Goal: Book appointment/travel/reservation

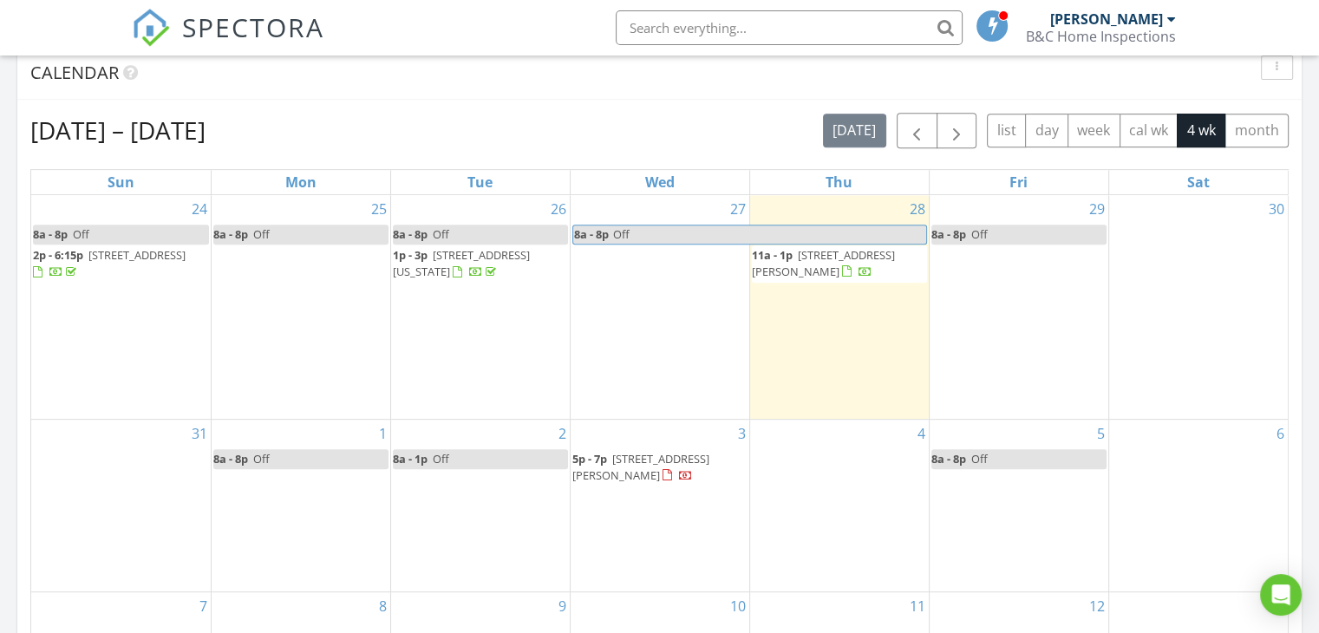
scroll to position [725, 0]
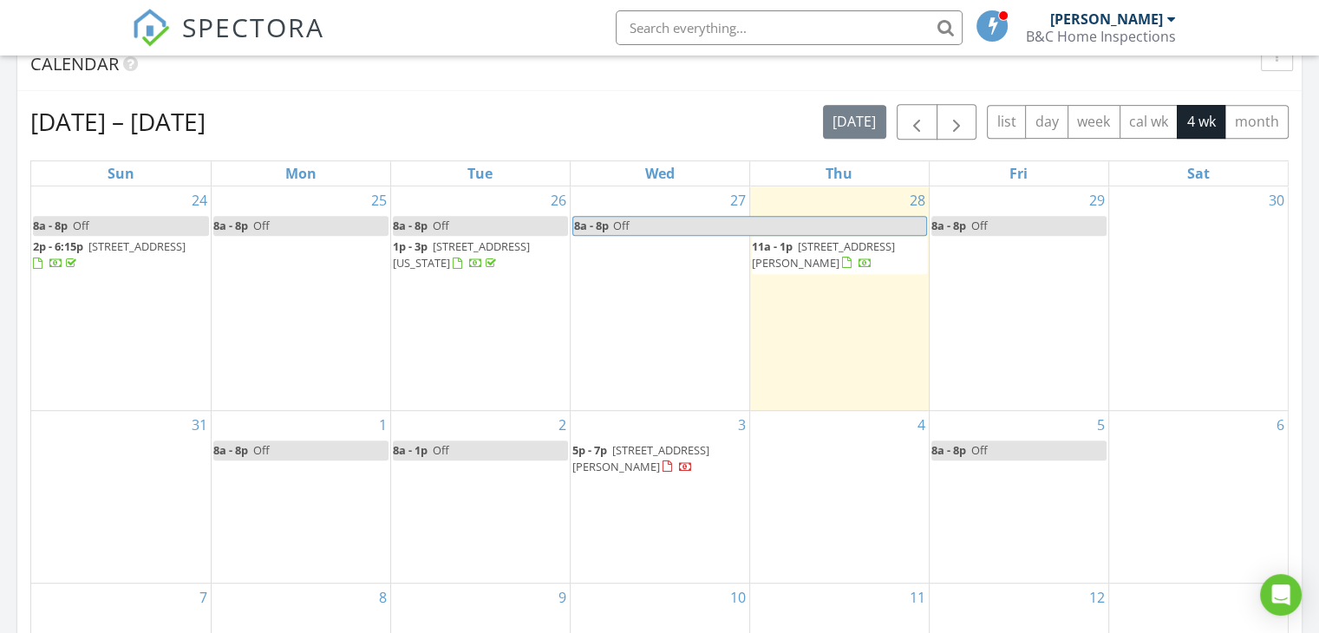
click at [1216, 268] on div "30" at bounding box center [1198, 298] width 179 height 224
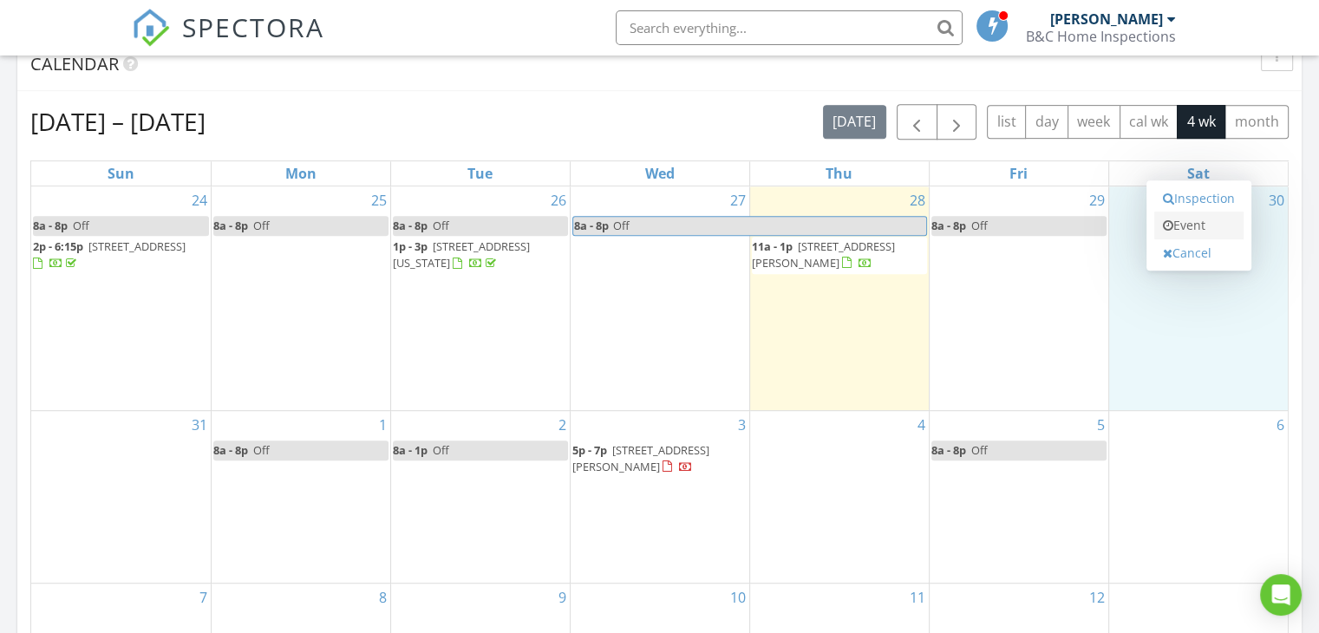
click at [1171, 219] on icon at bounding box center [1168, 225] width 10 height 12
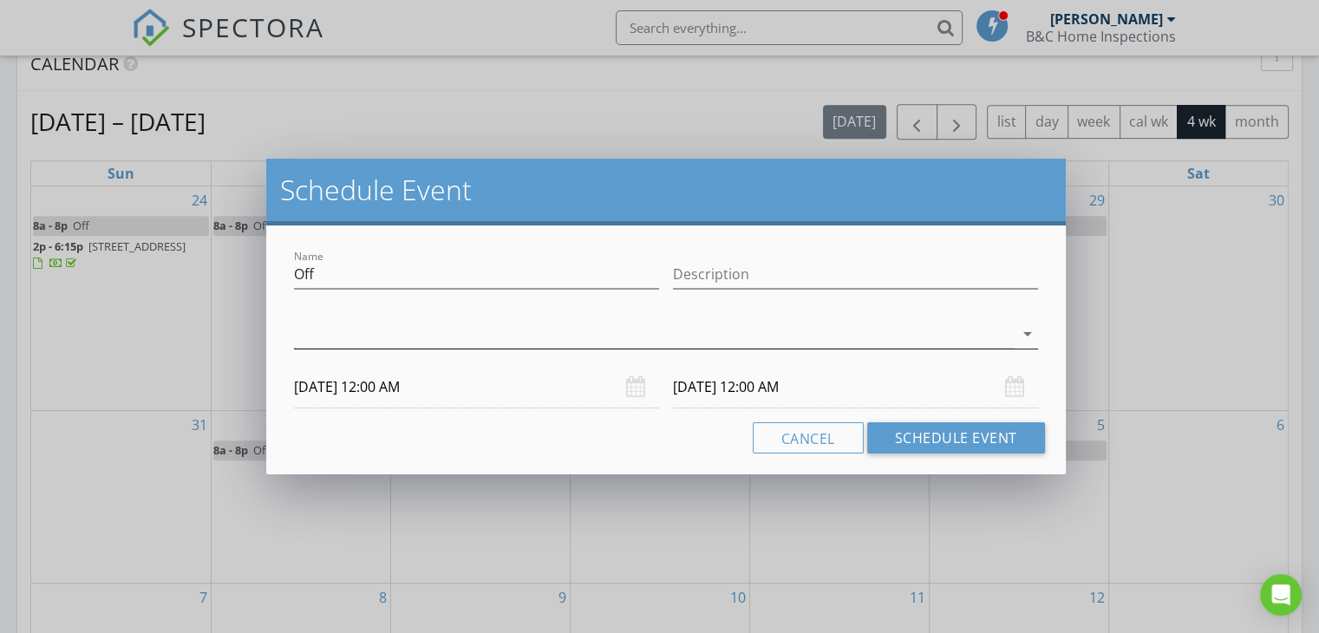
click at [308, 337] on div at bounding box center [654, 334] width 720 height 29
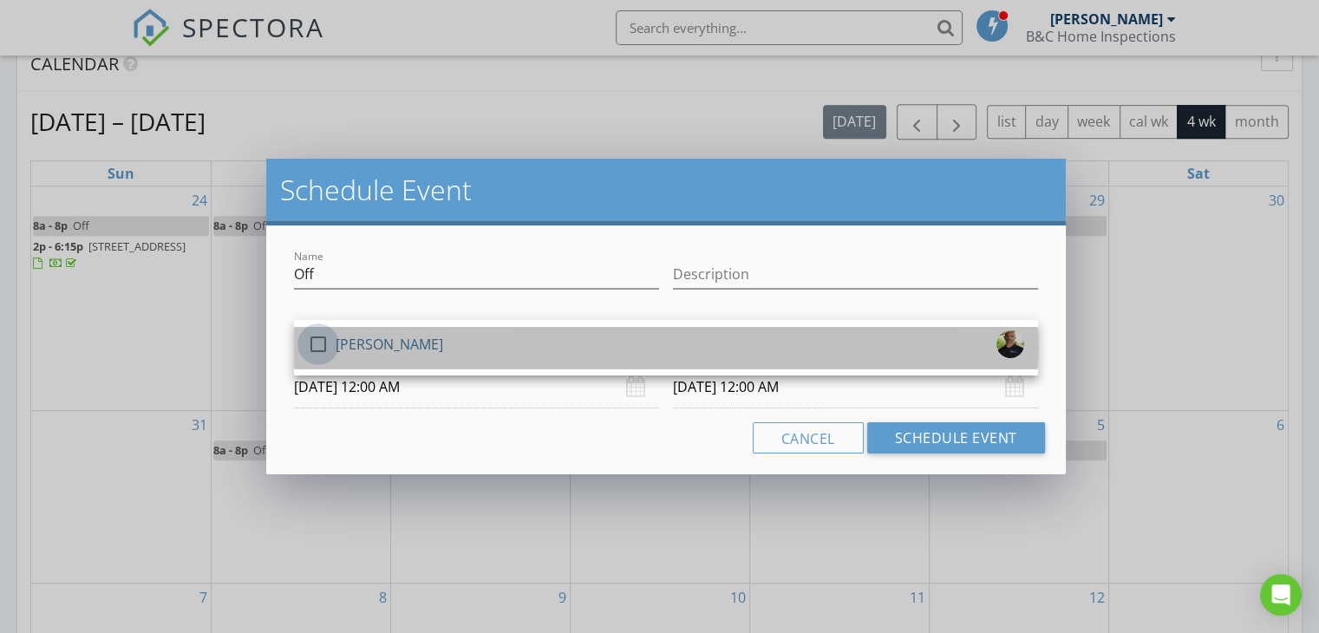
click at [315, 341] on div at bounding box center [317, 343] width 29 height 29
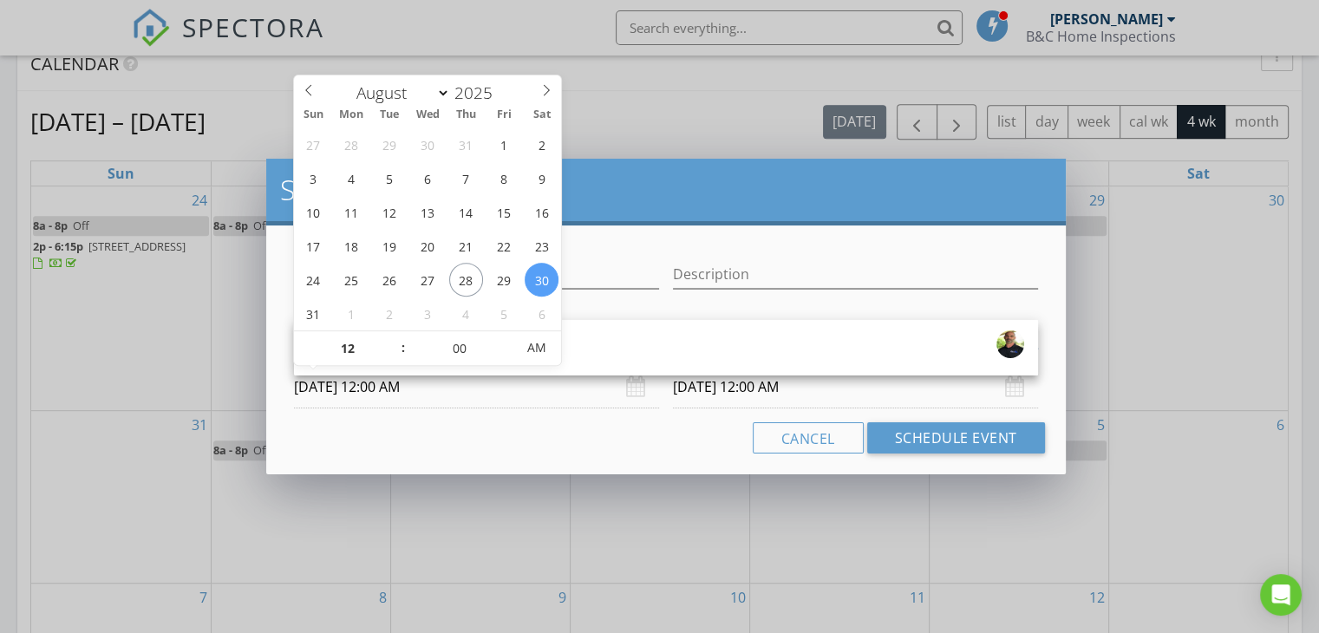
click at [473, 389] on input "[DATE] 12:00 AM" at bounding box center [476, 387] width 365 height 42
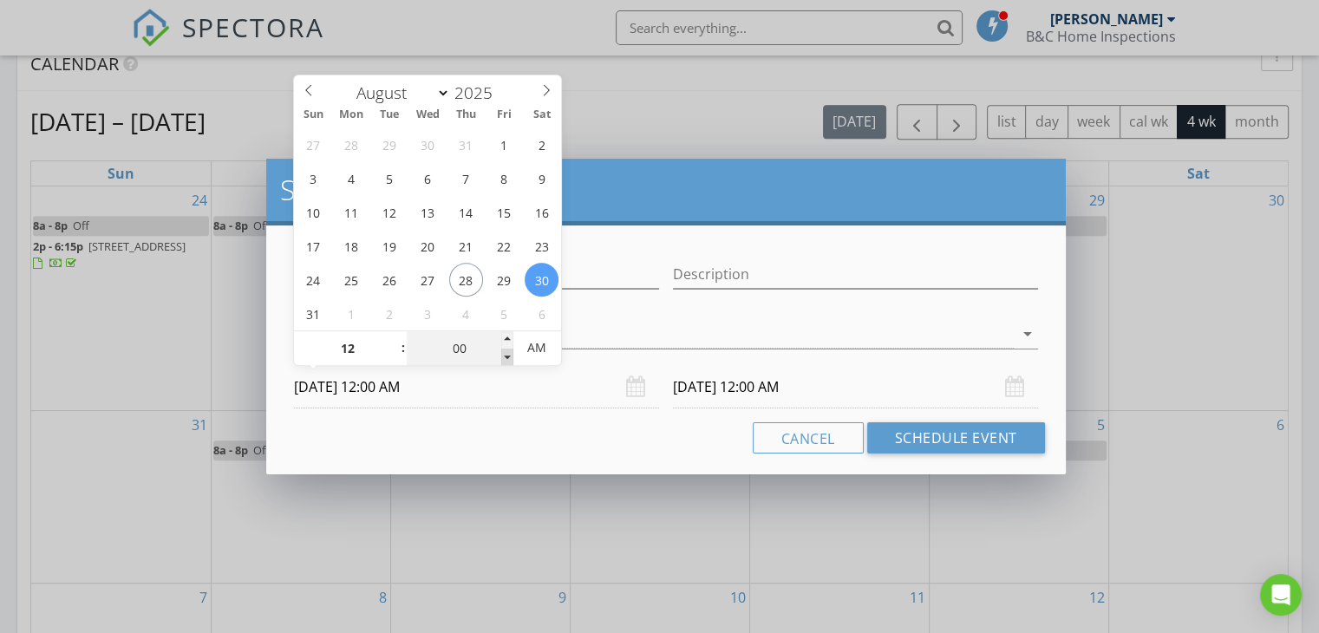
type input "11"
type input "55"
type input "[DATE] 11:55 PM"
click at [501, 355] on span at bounding box center [507, 357] width 12 height 17
type input "50"
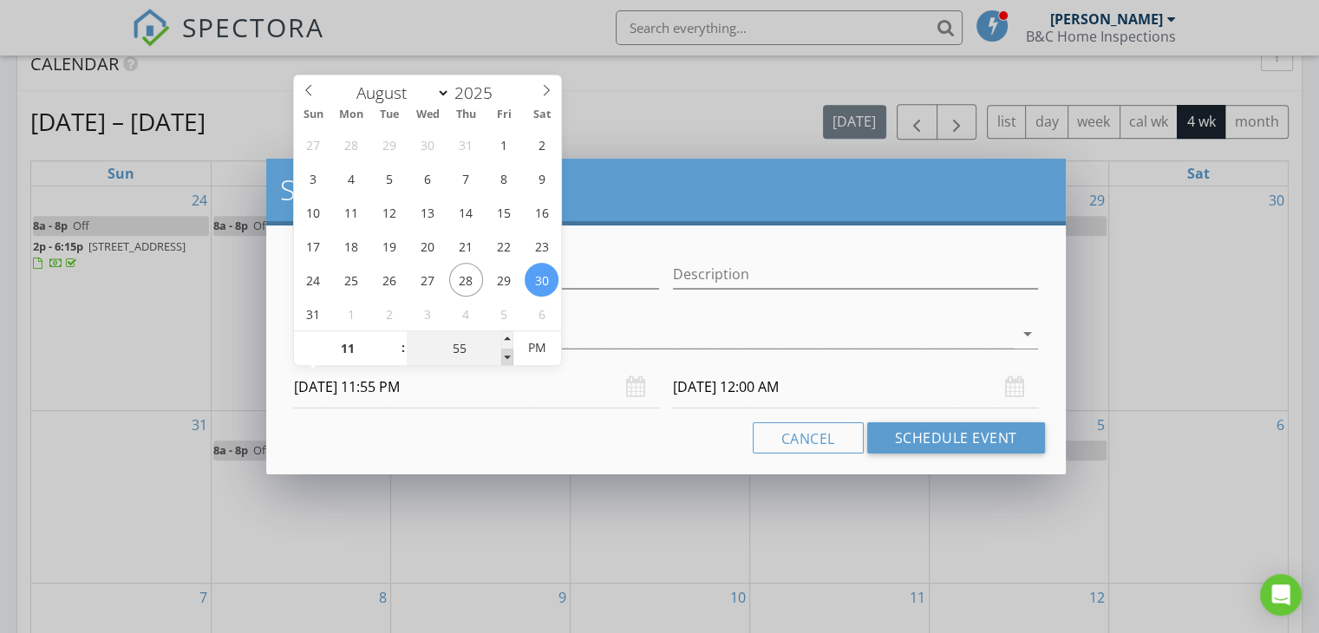
type input "[DATE] 11:50 PM"
click at [501, 355] on span at bounding box center [507, 357] width 12 height 17
type input "[DATE] 11:50 PM"
type input "45"
type input "[DATE] 11:45 PM"
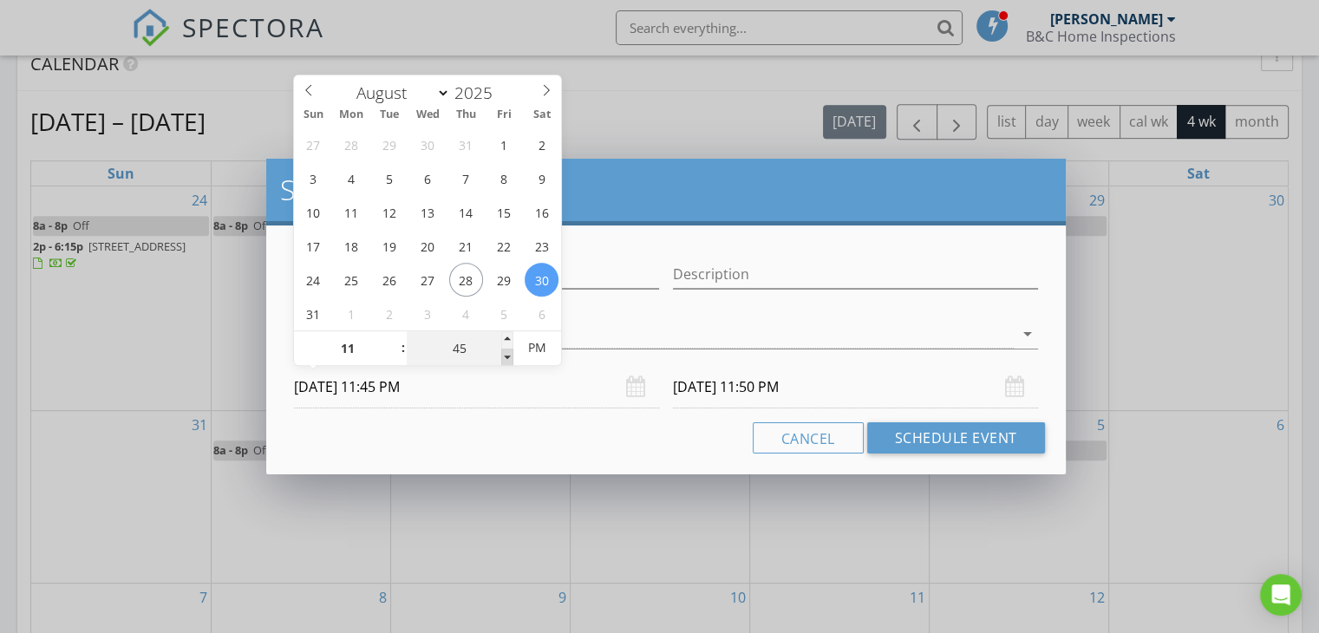
click at [501, 355] on span at bounding box center [507, 357] width 12 height 17
type input "[DATE] 11:45 PM"
type input "40"
type input "[DATE] 11:40 PM"
click at [504, 355] on span at bounding box center [507, 357] width 12 height 17
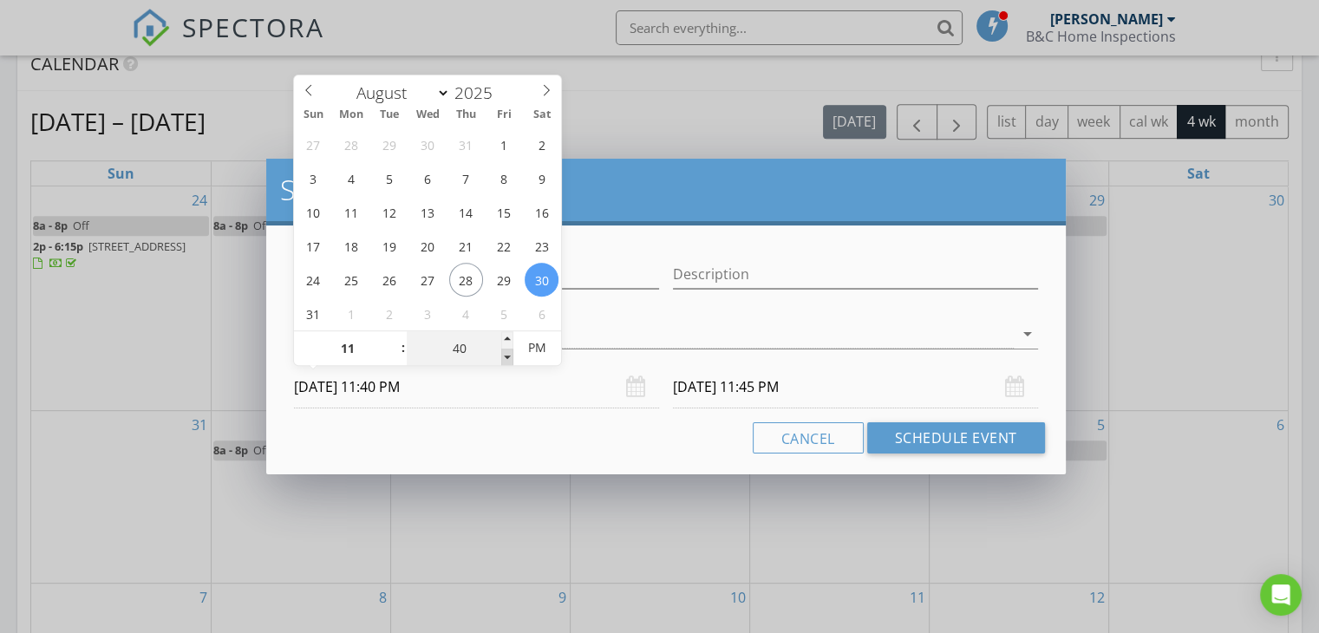
type input "35"
type input "[DATE] 11:35 PM"
click at [504, 355] on span at bounding box center [507, 357] width 12 height 17
type input "[DATE] 11:35 PM"
type input "30"
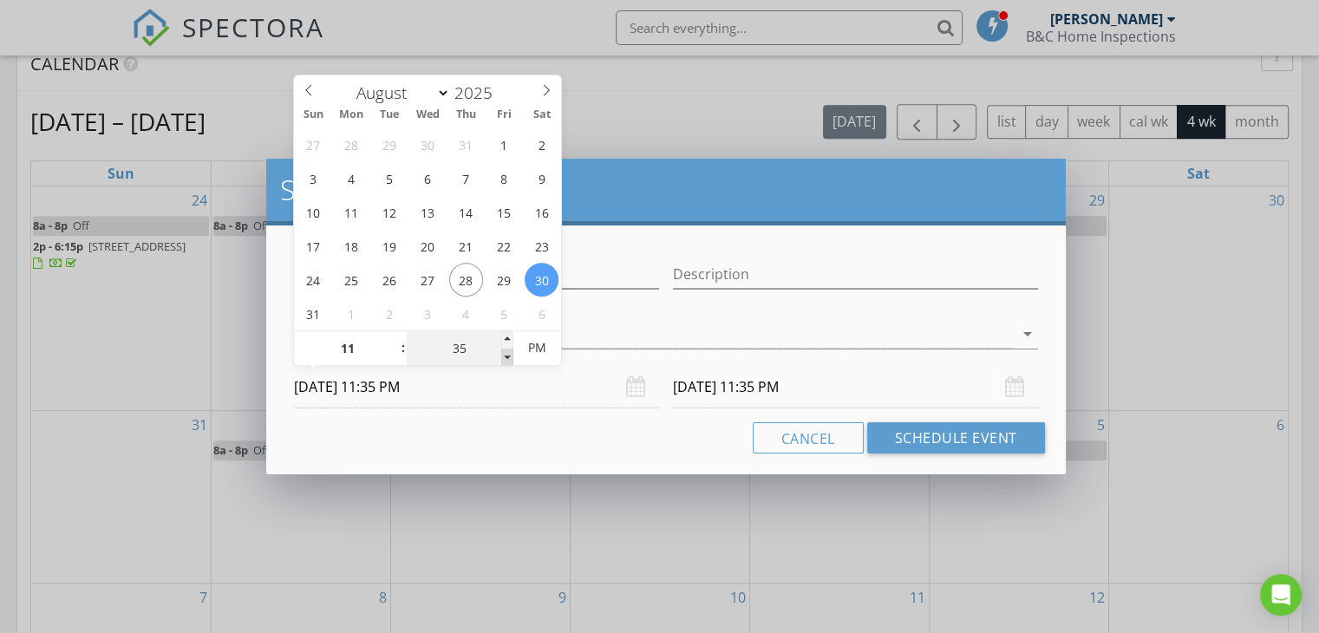
type input "[DATE] 11:30 PM"
click at [504, 355] on span at bounding box center [507, 357] width 12 height 17
type input "25"
type input "[DATE] 11:25 PM"
click at [504, 355] on span at bounding box center [507, 357] width 12 height 17
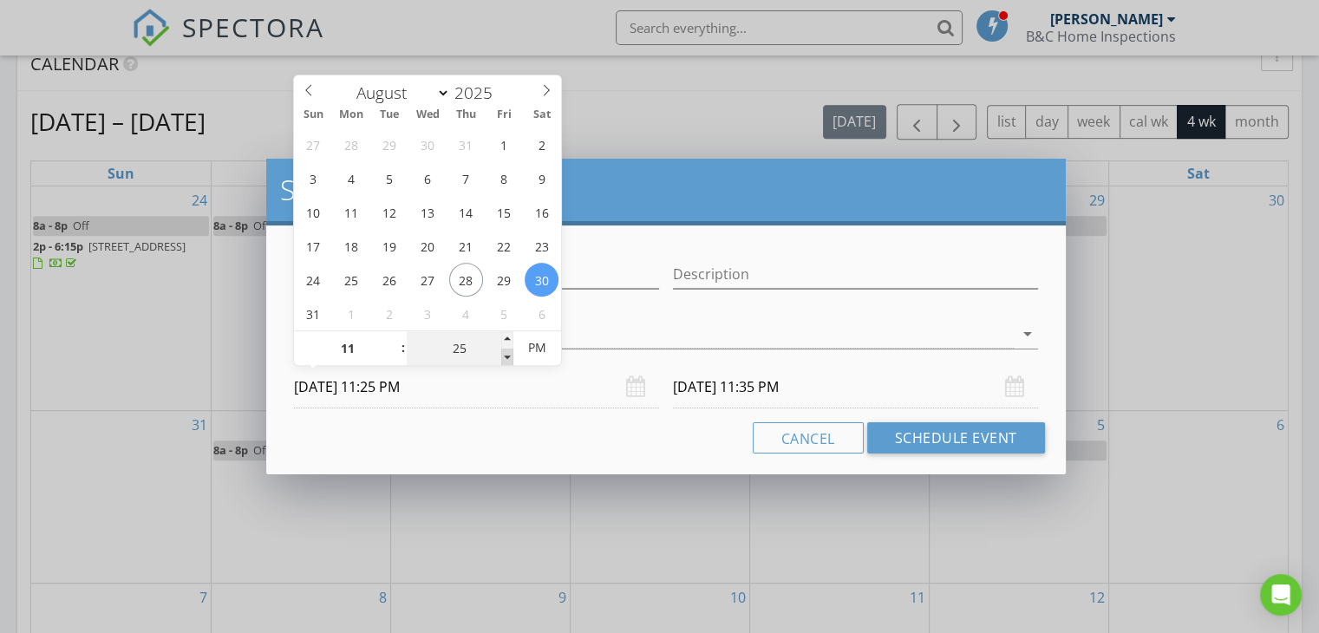
type input "20"
type input "[DATE] 11:20 PM"
click at [504, 355] on span at bounding box center [507, 357] width 12 height 17
type input "15"
type input "[DATE] 11:15 PM"
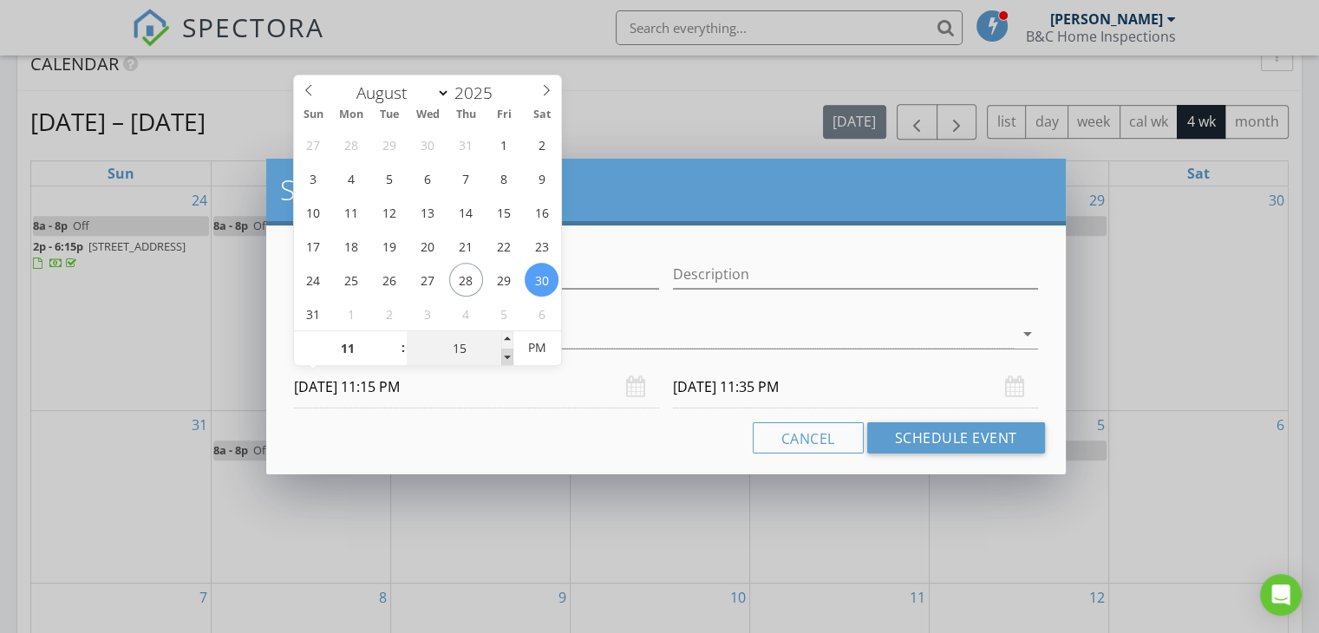
click at [504, 355] on span at bounding box center [507, 357] width 12 height 17
type input "[DATE] 11:15 PM"
type input "10"
type input "[DATE] 11:10 PM"
click at [504, 355] on span at bounding box center [507, 357] width 12 height 17
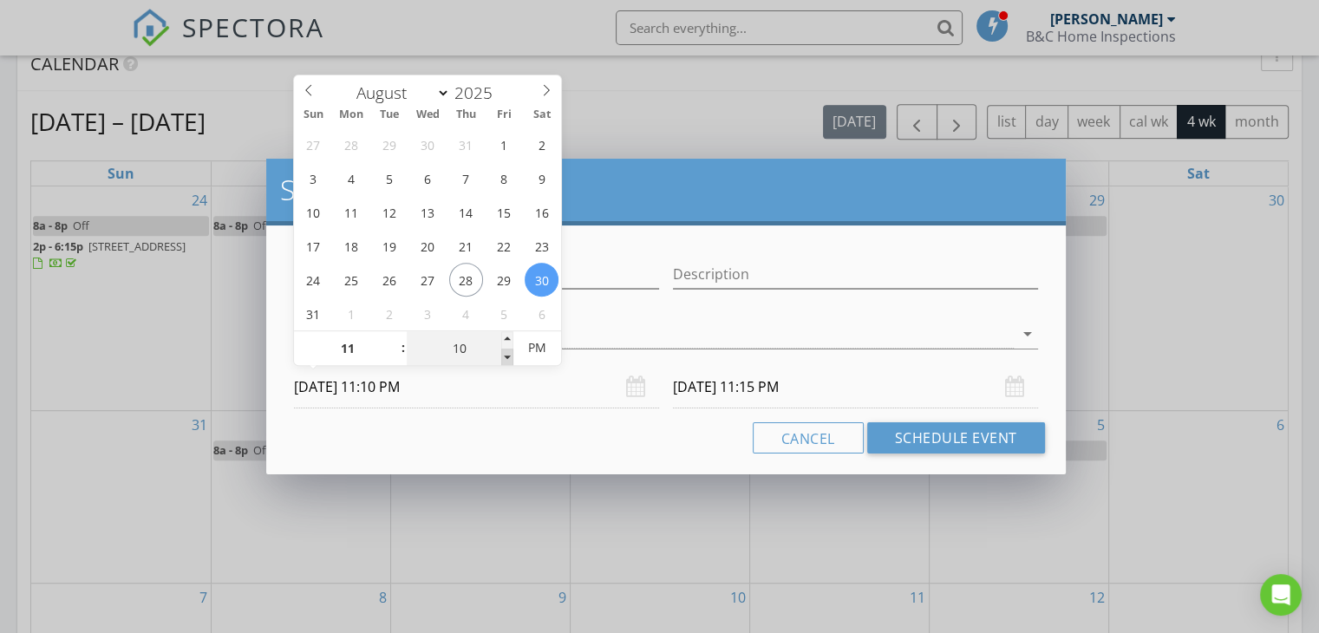
type input "05"
type input "[DATE] 11:05 PM"
click at [504, 355] on span at bounding box center [507, 357] width 12 height 17
type input "[DATE] 11:05 PM"
type input "00"
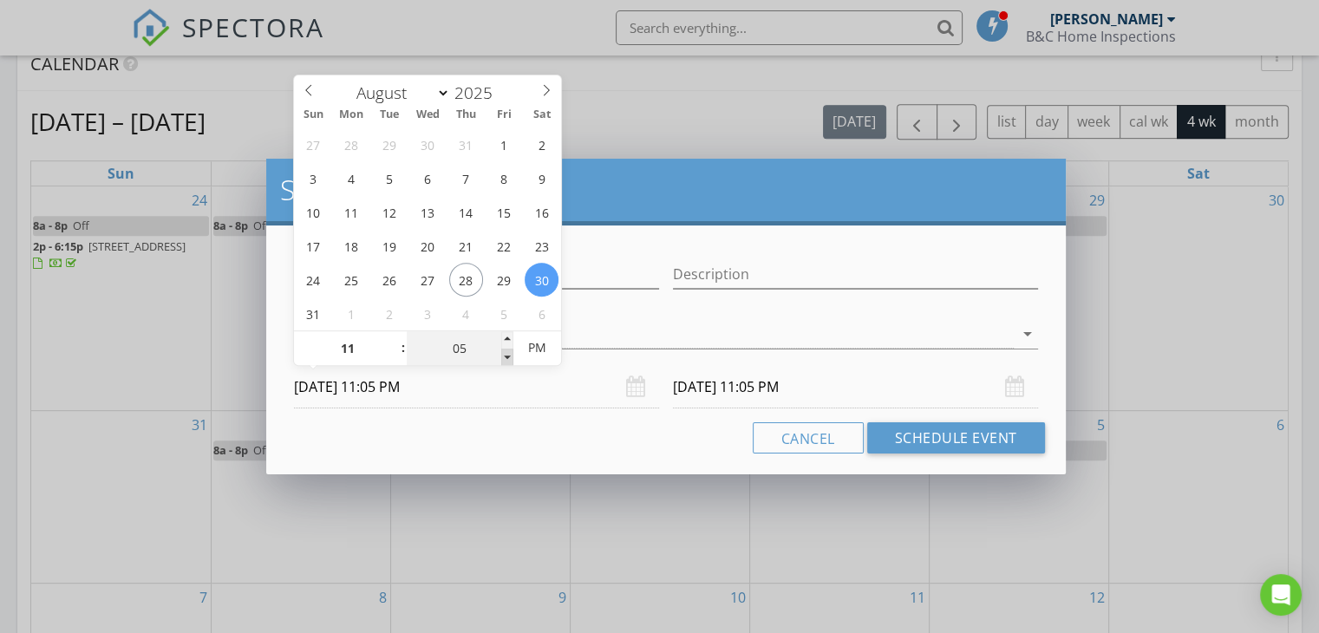
type input "[DATE] 11:00 PM"
click at [504, 355] on span at bounding box center [507, 357] width 12 height 17
type input "[DATE] 11:00 PM"
type input "10"
type input "[DATE] 10:00 PM"
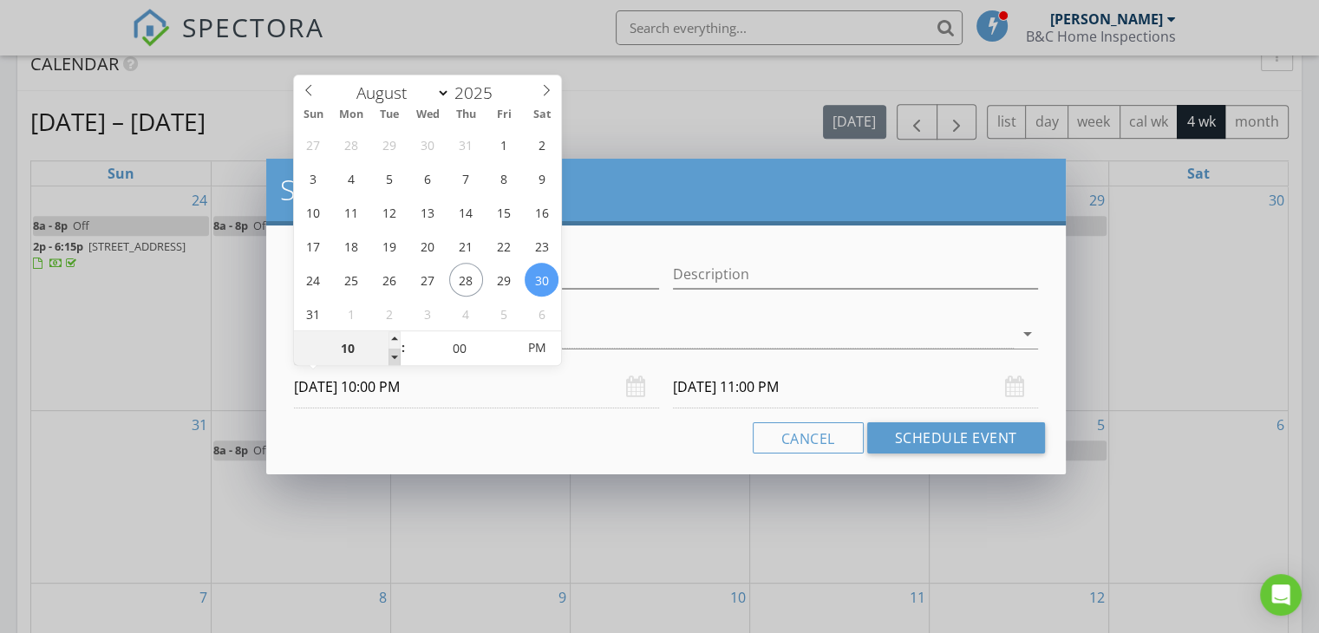
click at [395, 357] on span at bounding box center [394, 357] width 12 height 17
type input "09"
type input "[DATE] 9:00 PM"
click at [395, 357] on span at bounding box center [394, 357] width 12 height 17
type input "08"
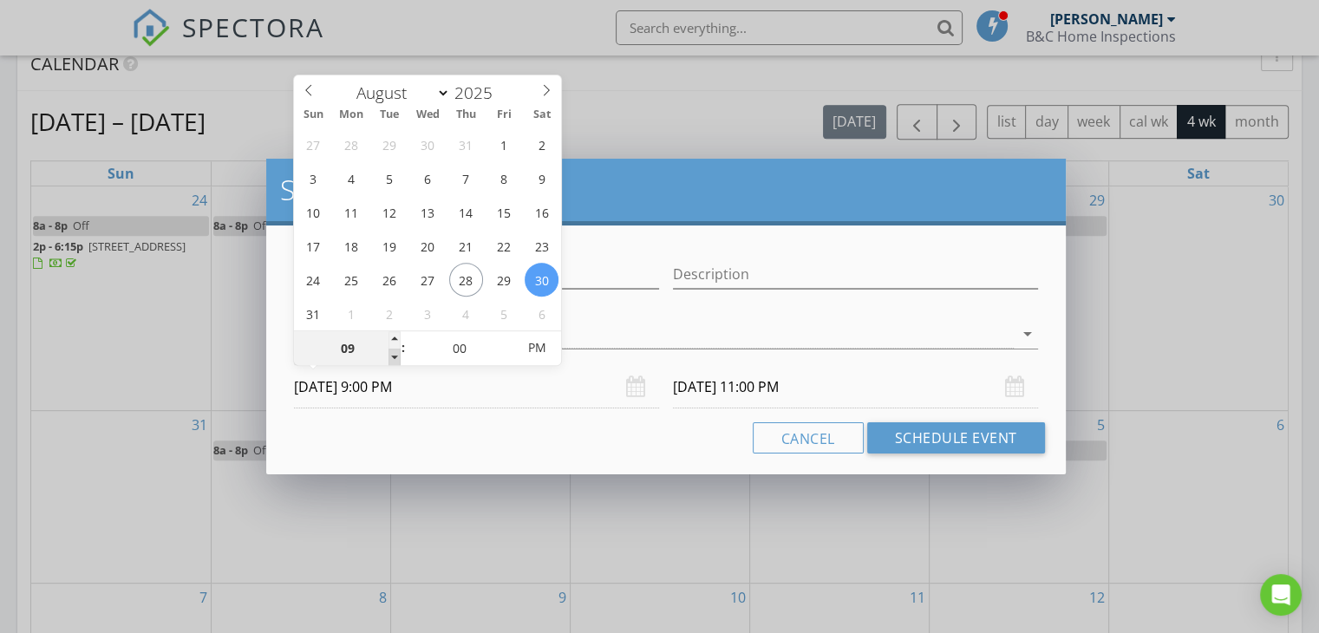
type input "[DATE] 8:00 PM"
click at [395, 357] on span at bounding box center [394, 357] width 12 height 17
type input "[DATE] 8:00 PM"
type input "[DATE] 8:00 AM"
click at [535, 340] on span "PM" at bounding box center [537, 347] width 48 height 35
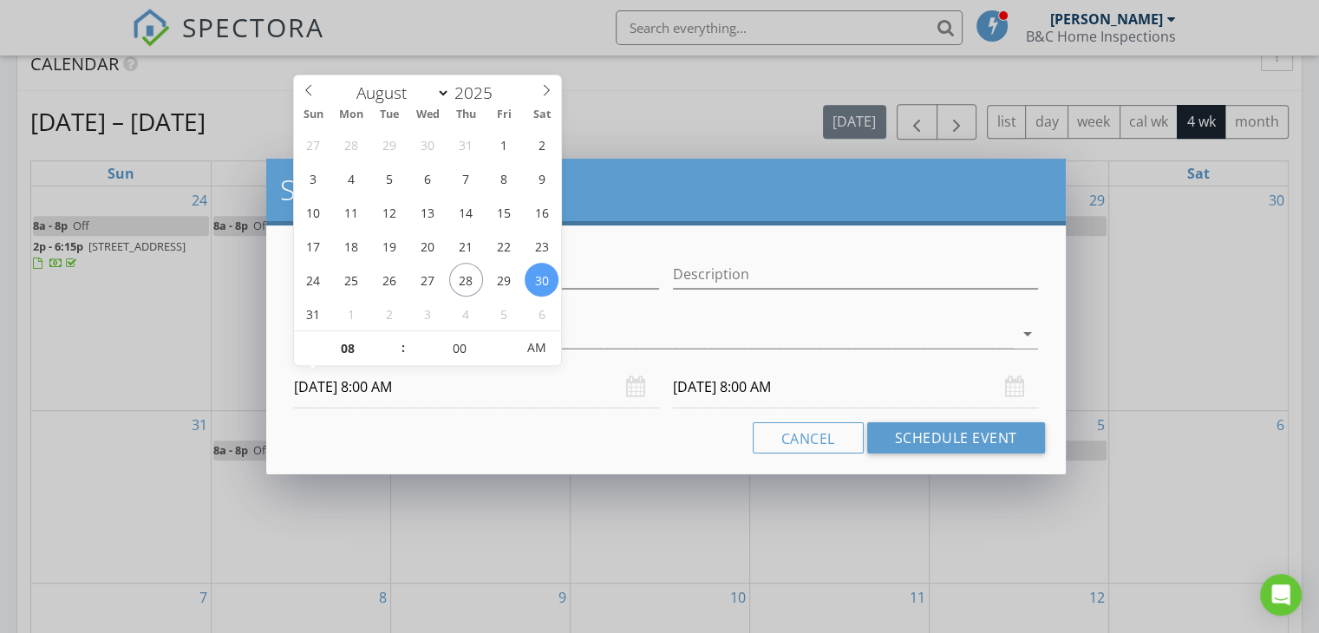
click at [707, 396] on input "[DATE] 8:00 AM" at bounding box center [855, 387] width 365 height 42
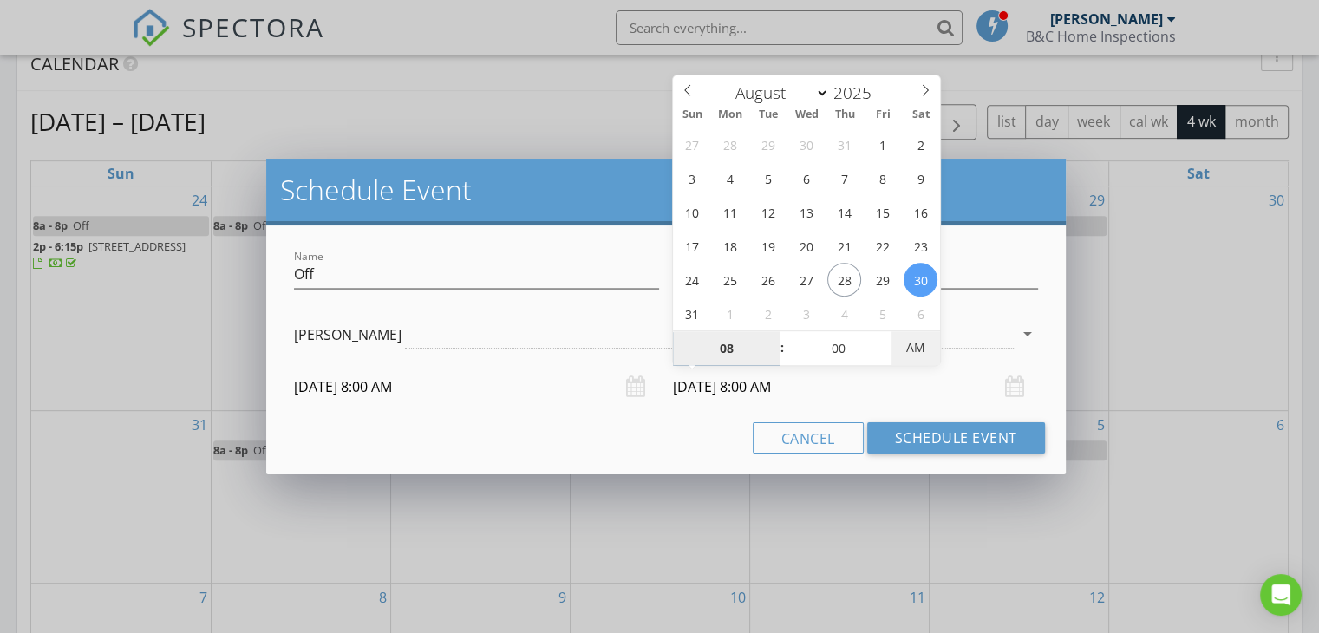
type input "[DATE] 8:00 PM"
click at [911, 344] on span "AM" at bounding box center [915, 347] width 48 height 35
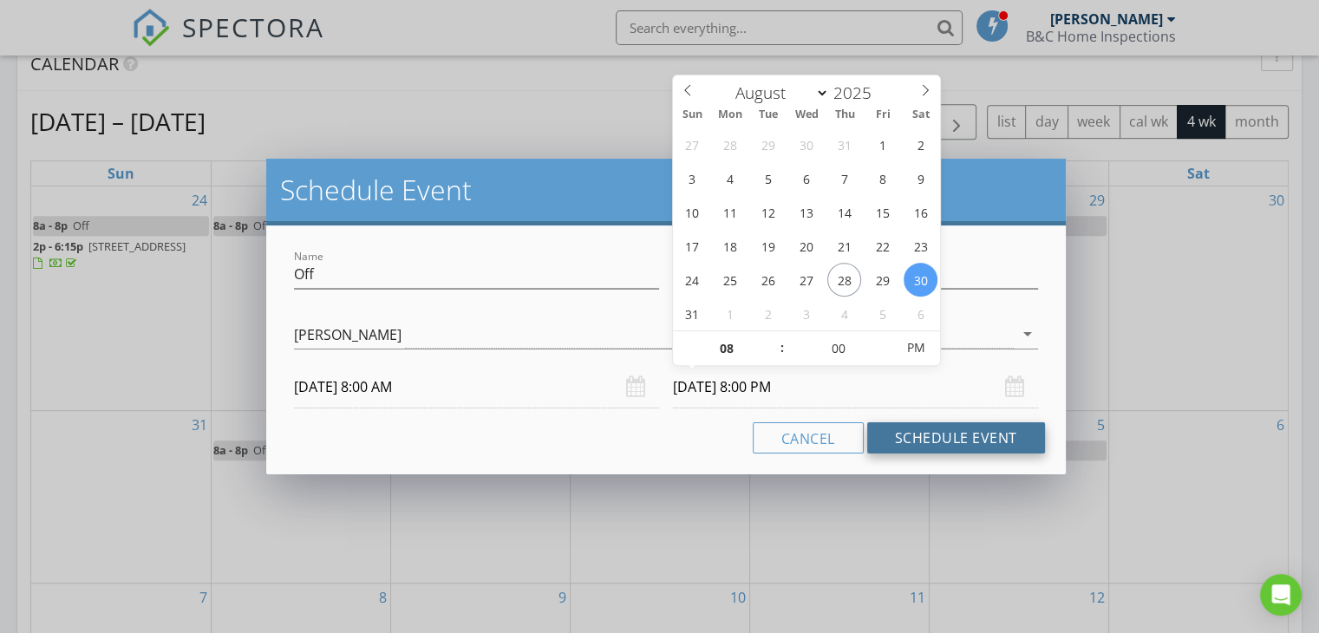
click at [922, 437] on button "Schedule Event" at bounding box center [956, 437] width 178 height 31
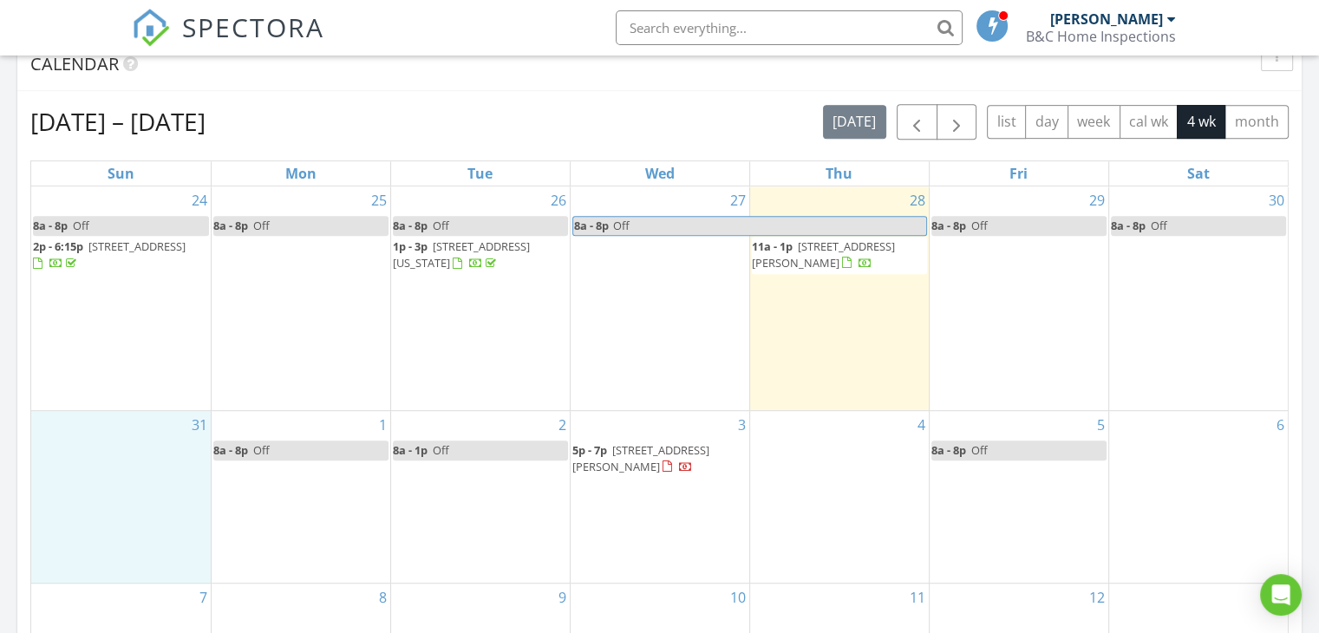
click at [51, 488] on div "31" at bounding box center [120, 497] width 179 height 173
click at [109, 444] on link "Event" at bounding box center [119, 445] width 89 height 28
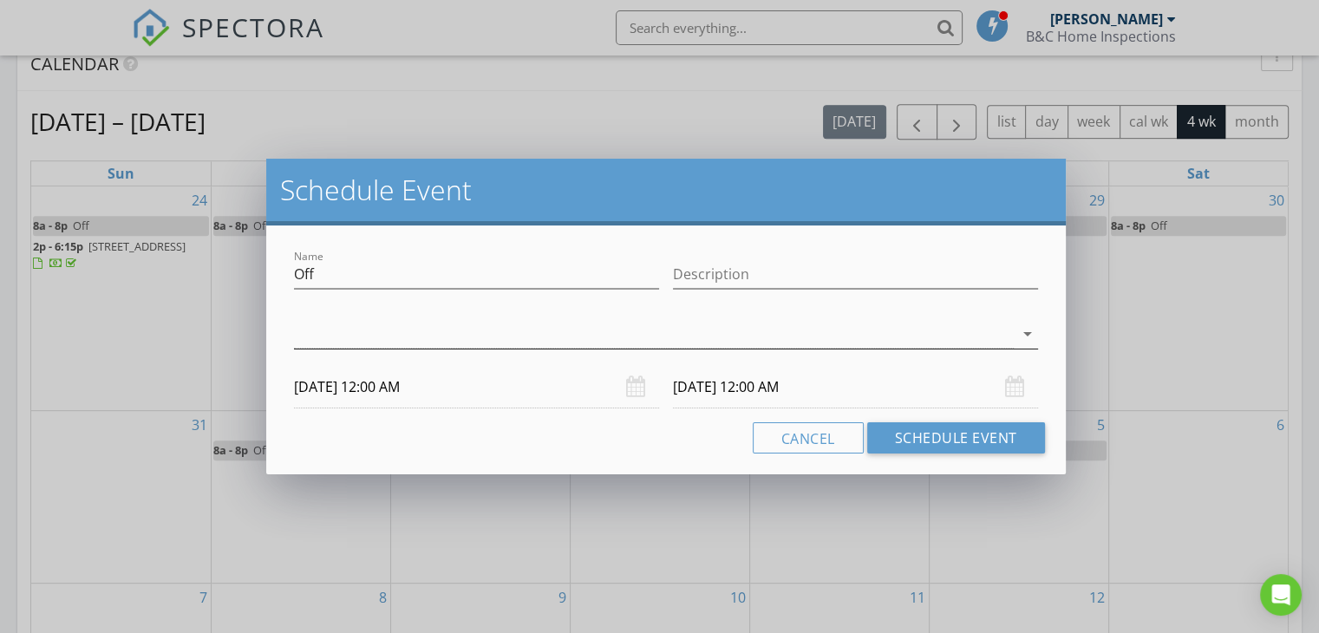
click at [326, 327] on div at bounding box center [654, 334] width 720 height 29
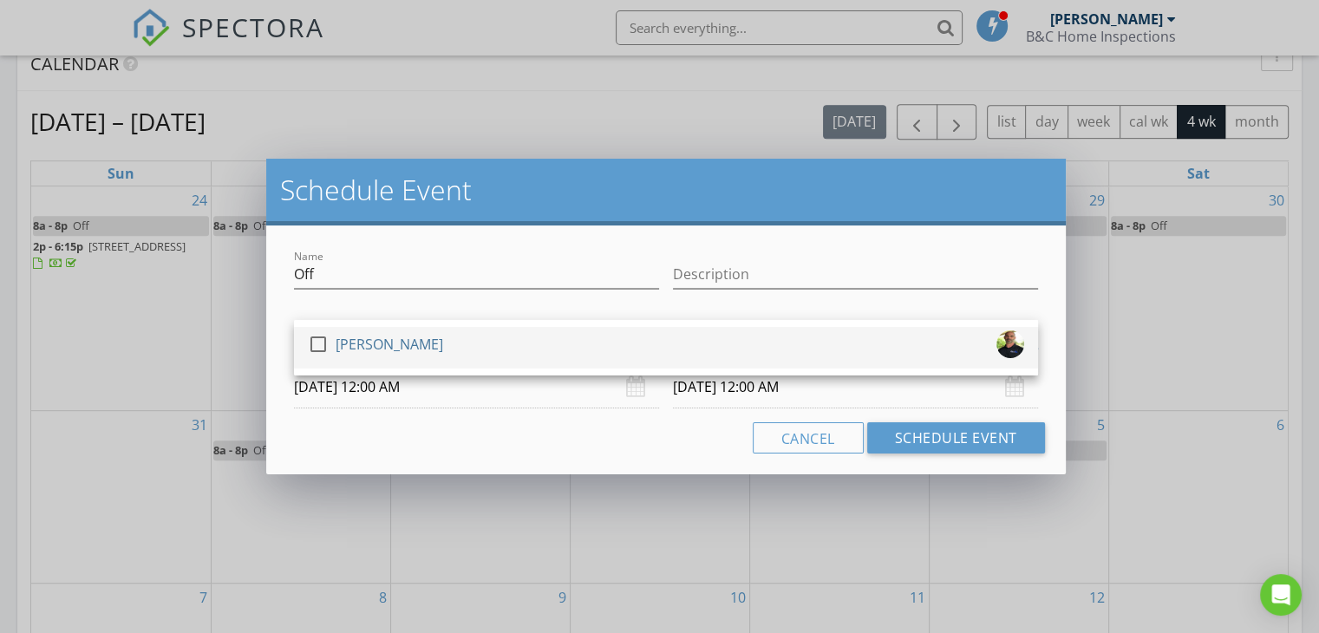
click at [308, 351] on div at bounding box center [317, 343] width 29 height 29
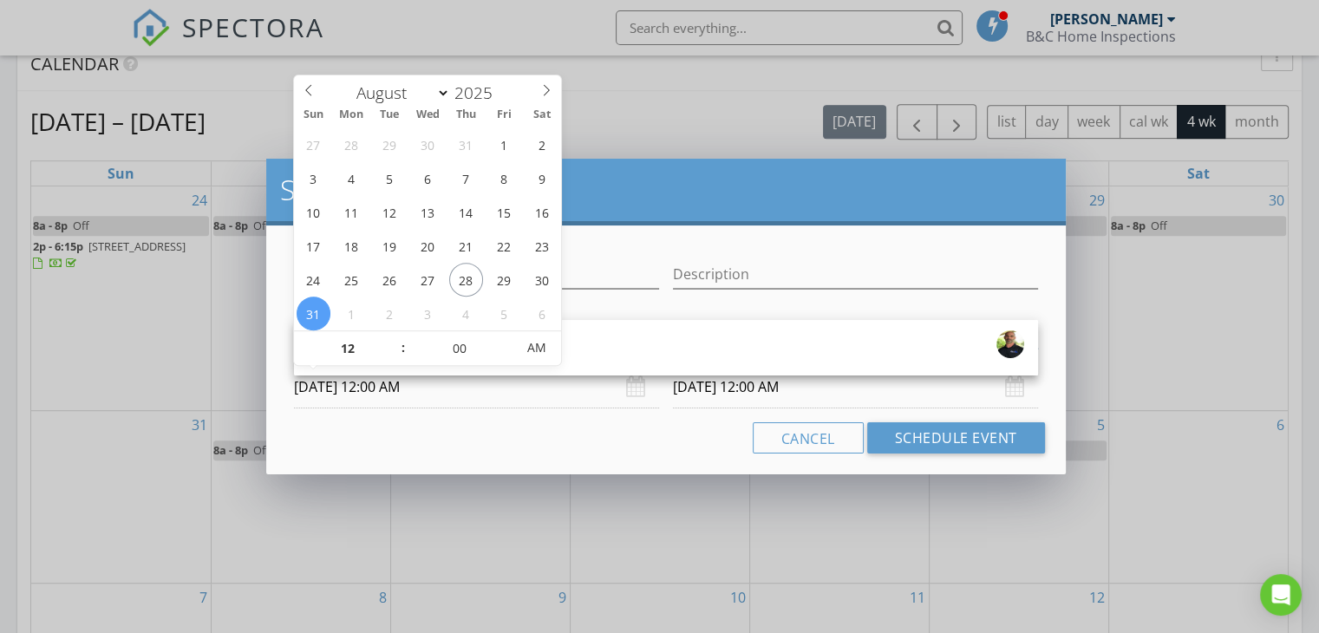
click at [423, 398] on input "[DATE] 12:00 AM" at bounding box center [476, 387] width 365 height 42
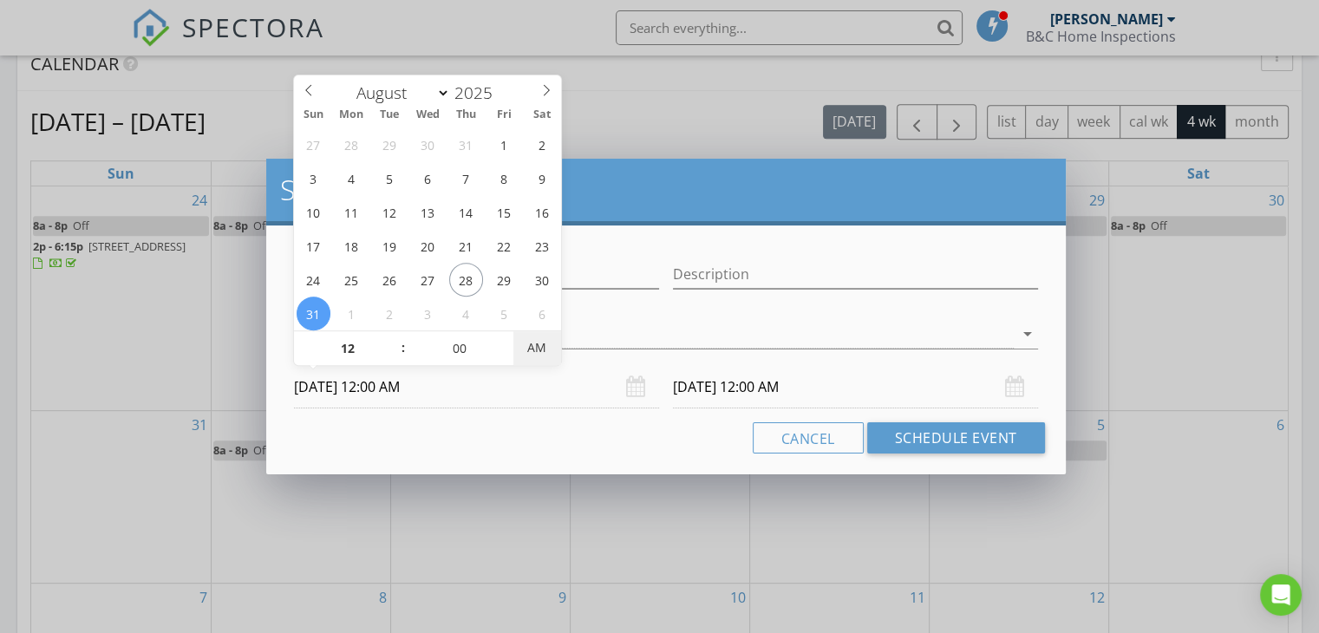
type input "[DATE] 12:00 PM"
click at [538, 341] on span "PM" at bounding box center [537, 347] width 48 height 35
type input "[DATE] 12:00 AM"
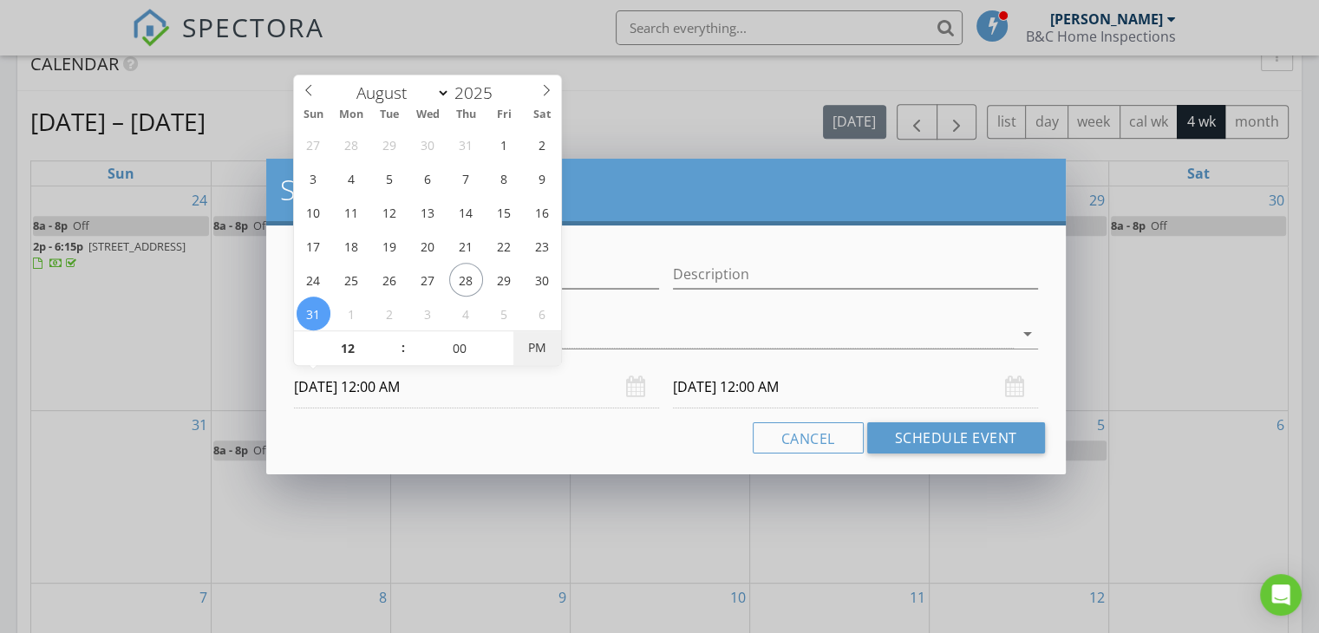
click at [538, 336] on span "PM" at bounding box center [537, 347] width 48 height 35
type input "11"
type input "[DATE] 11:00 PM"
click at [396, 353] on span at bounding box center [394, 357] width 12 height 17
type input "10"
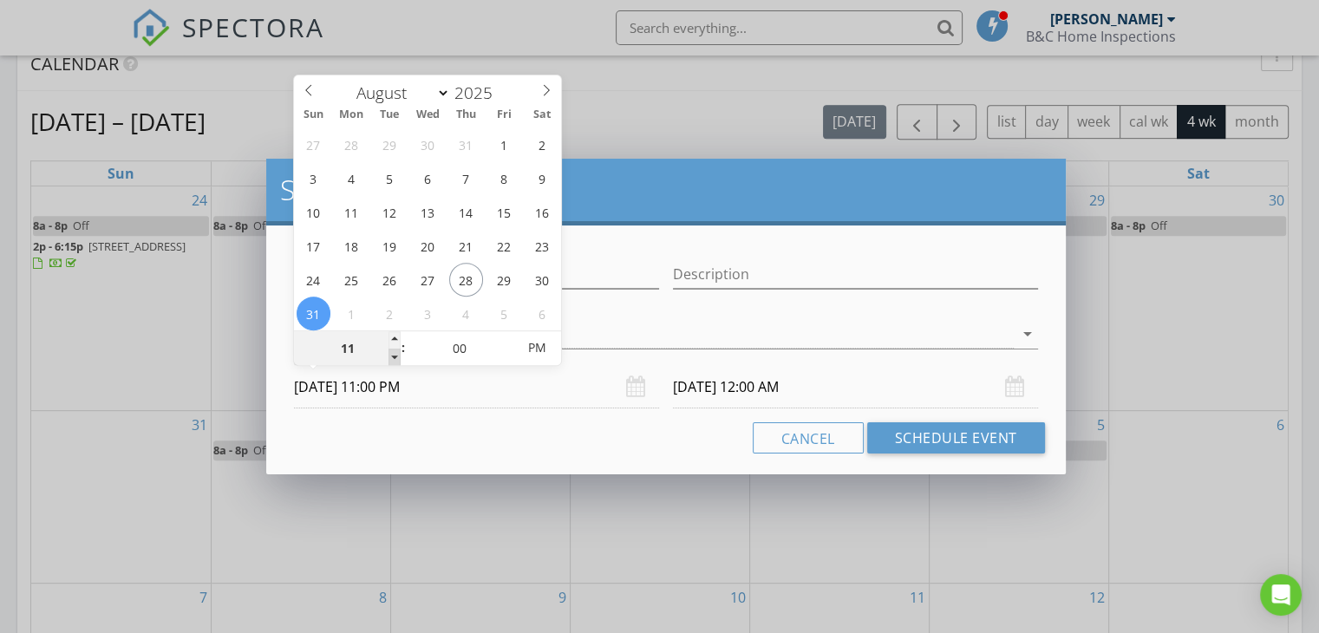
type input "[DATE] 10:00 PM"
click at [396, 353] on span at bounding box center [394, 357] width 12 height 17
type input "09"
type input "[DATE] 9:00 PM"
click at [396, 353] on span at bounding box center [394, 357] width 12 height 17
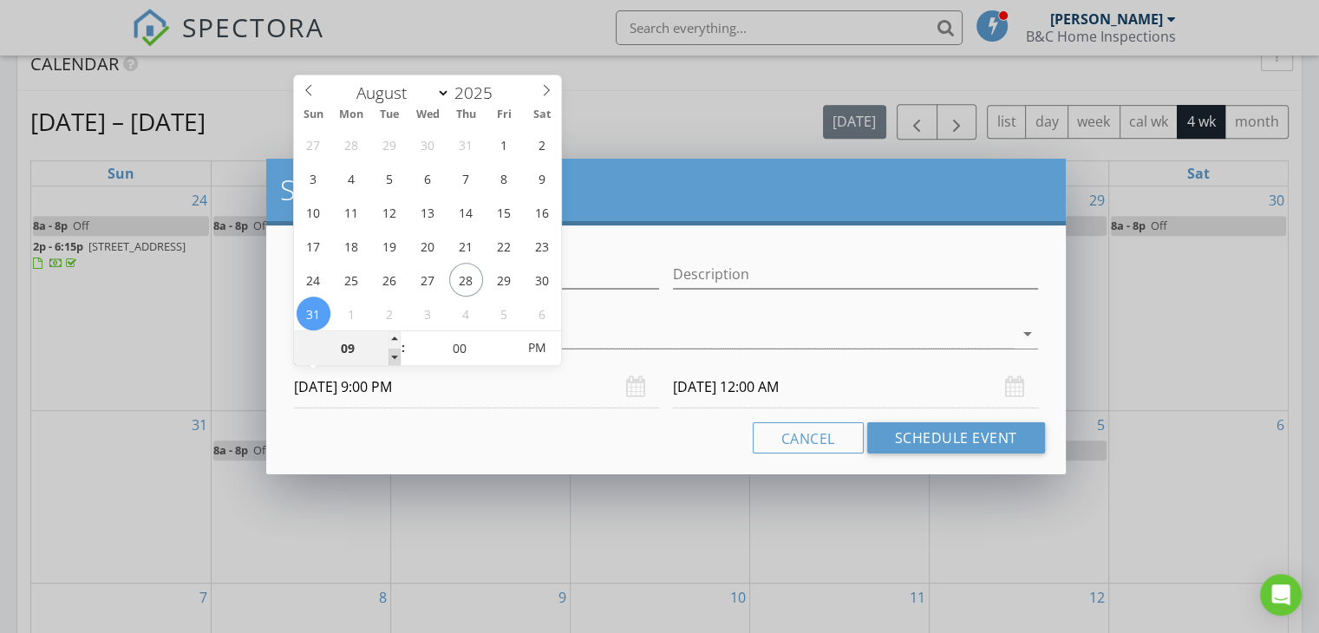
type input "08"
type input "[DATE] 8:00 PM"
click at [396, 353] on span at bounding box center [394, 357] width 12 height 17
type input "[DATE] 8:00 PM"
type input "[DATE] 8:00 AM"
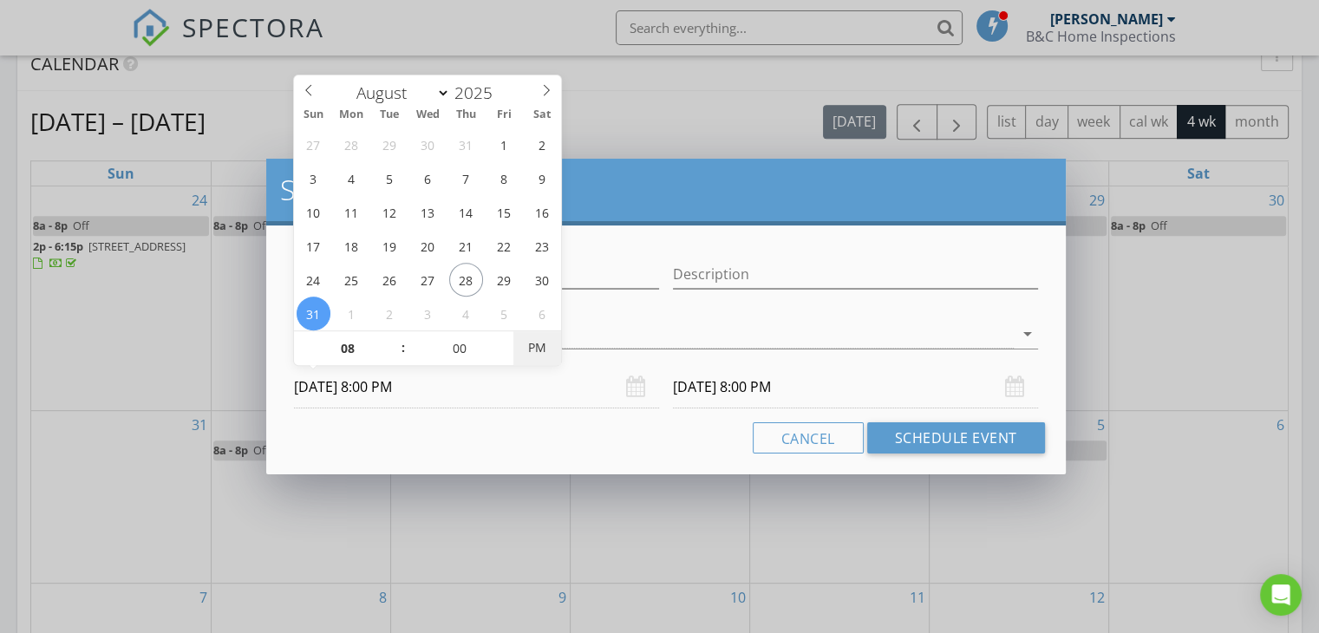
type input "[DATE] 8:00 AM"
click at [545, 358] on span "PM" at bounding box center [537, 347] width 48 height 35
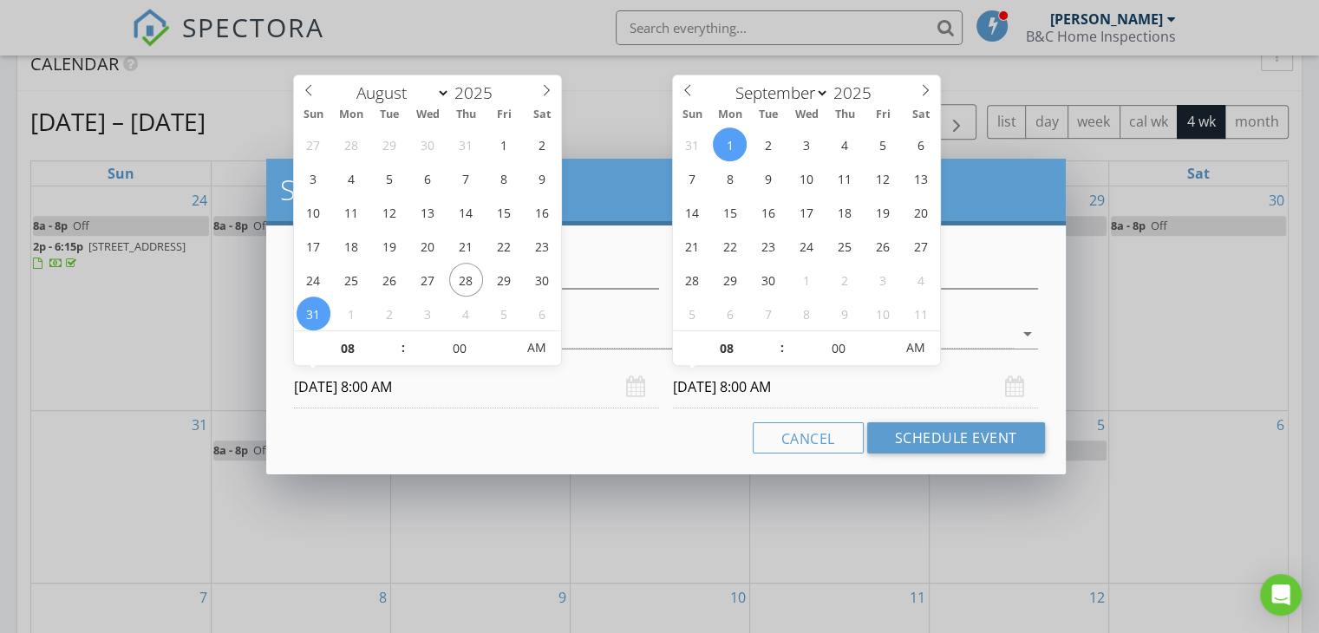
click at [706, 395] on input "[DATE] 8:00 AM" at bounding box center [855, 387] width 365 height 42
select select "7"
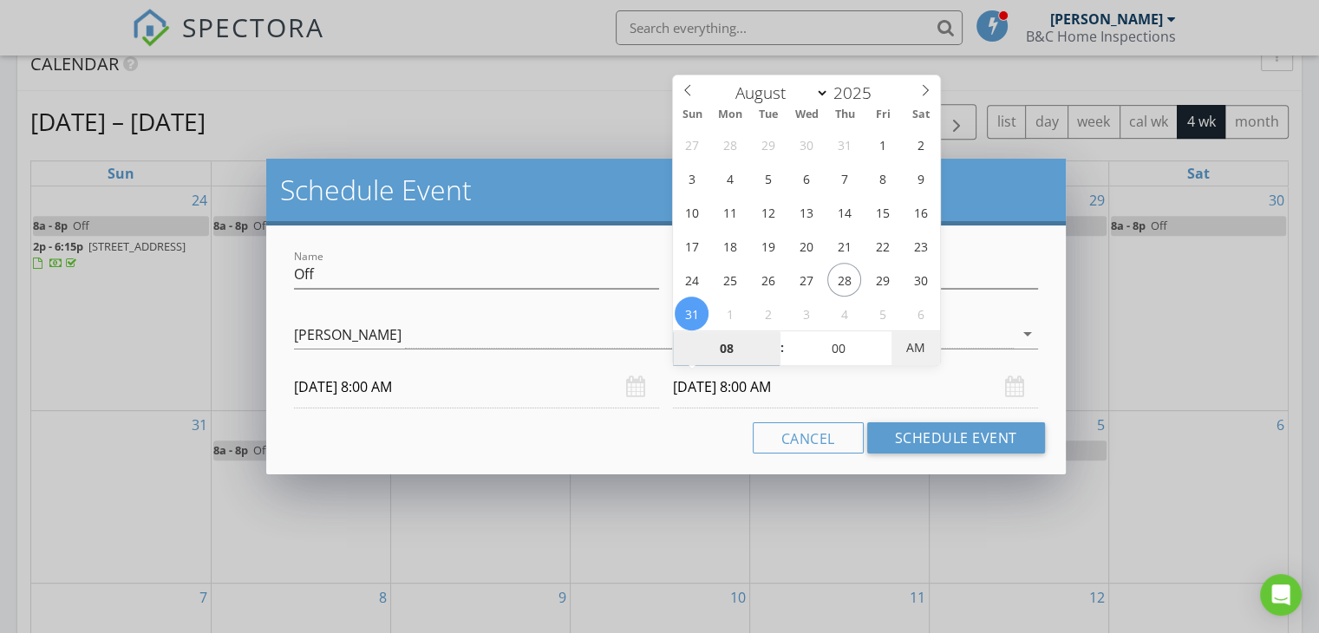
type input "[DATE] 8:00 PM"
click at [910, 347] on span "PM" at bounding box center [915, 347] width 48 height 35
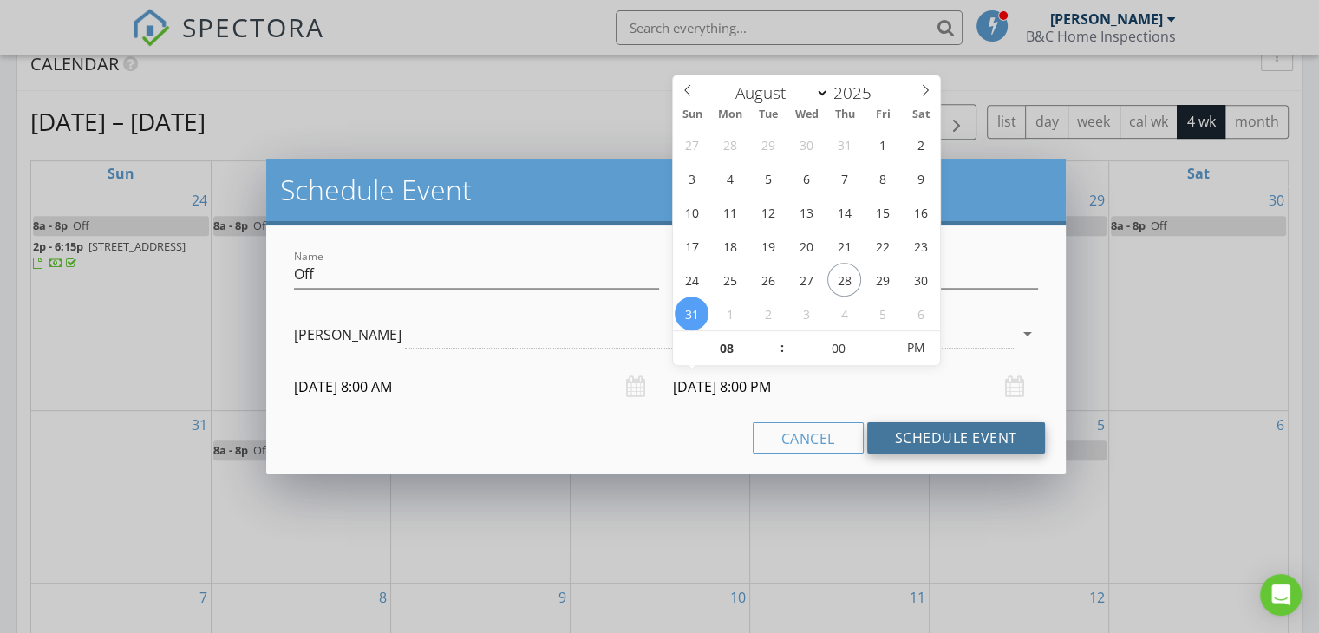
click at [929, 437] on button "Schedule Event" at bounding box center [956, 437] width 178 height 31
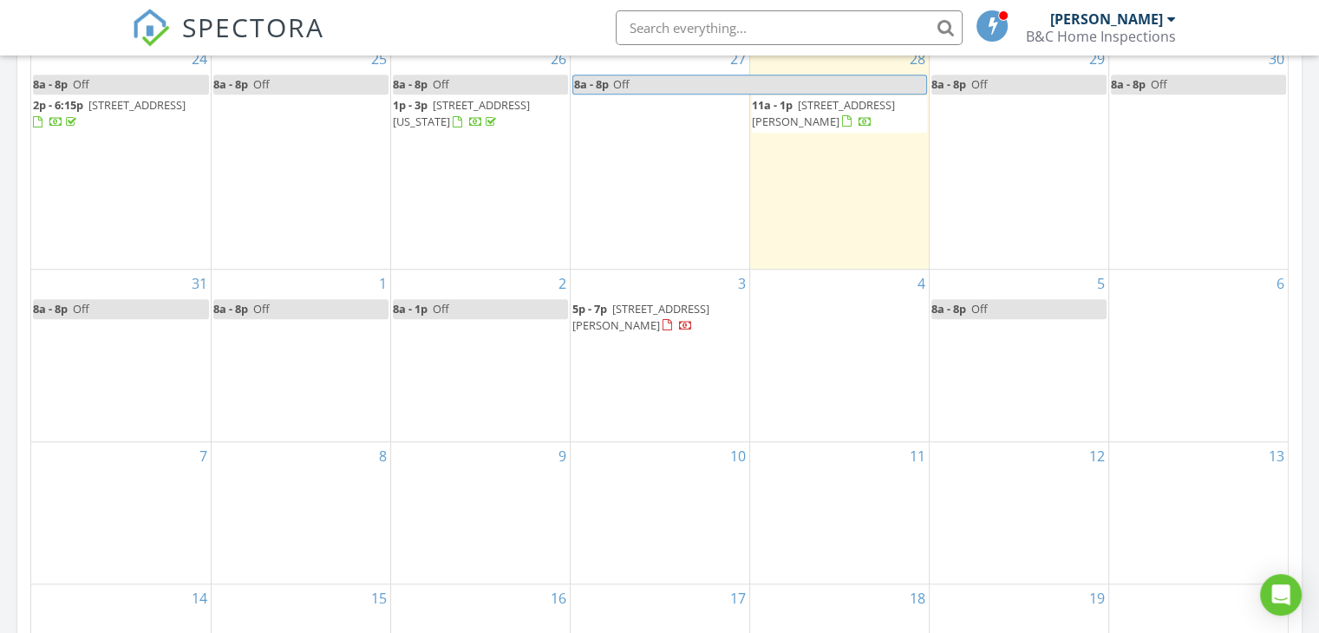
scroll to position [867, 0]
